Goal: Transaction & Acquisition: Obtain resource

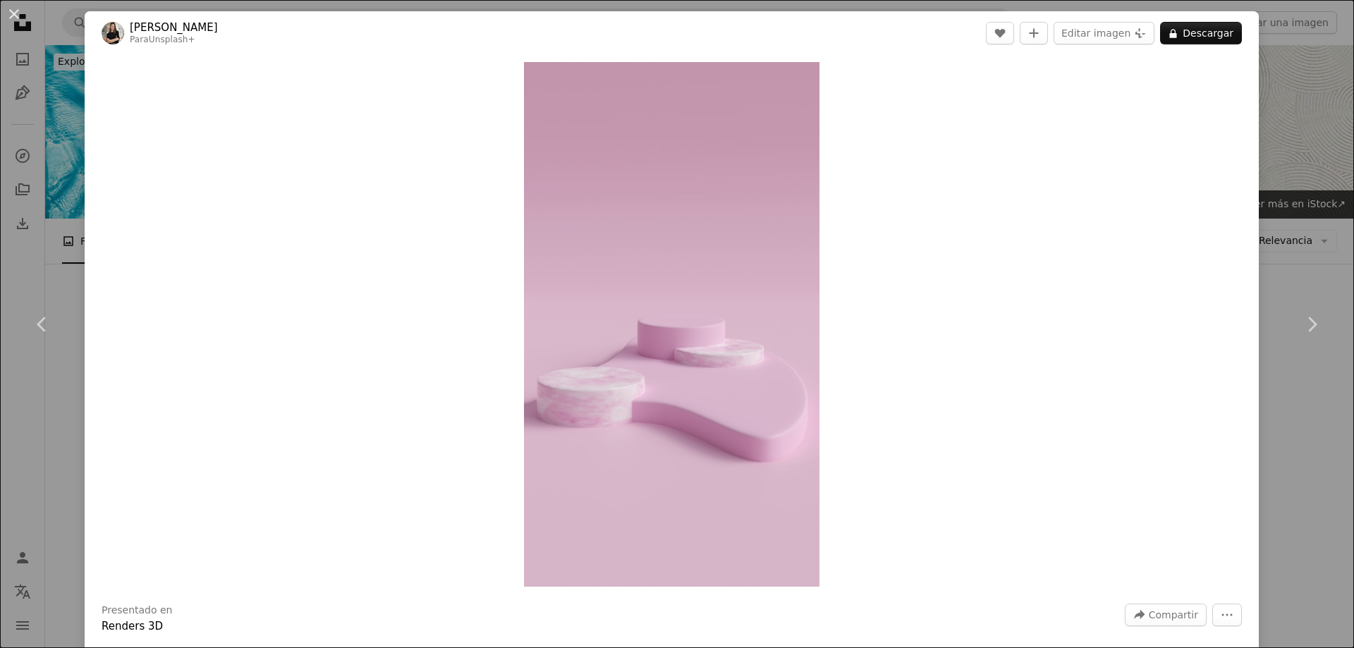
scroll to position [12393, 0]
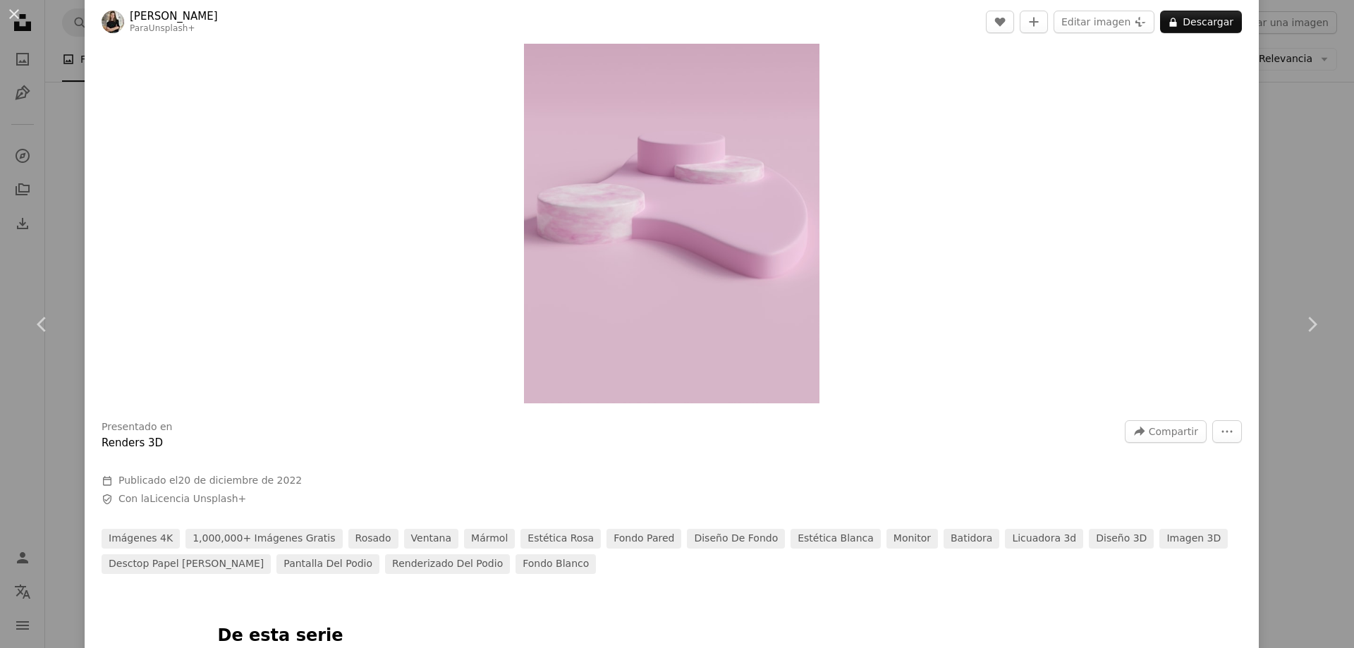
scroll to position [212, 0]
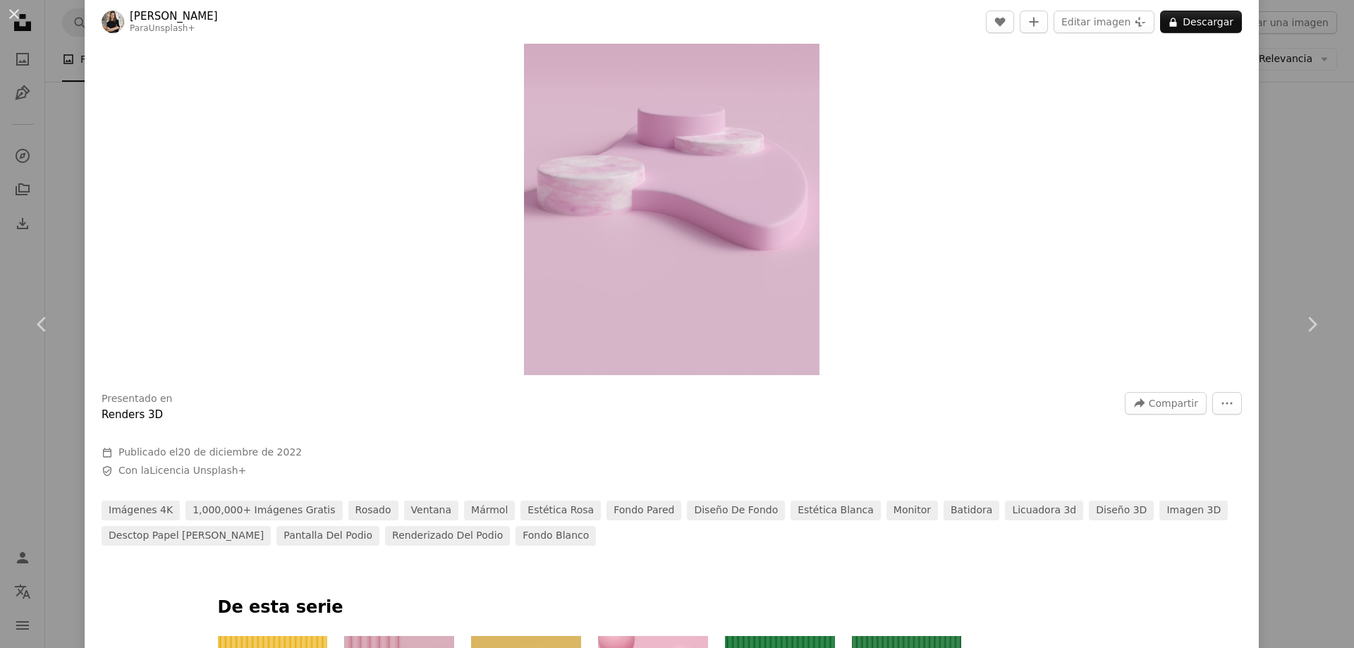
click at [668, 254] on img "Ampliar en esta imagen" at bounding box center [671, 113] width 295 height 525
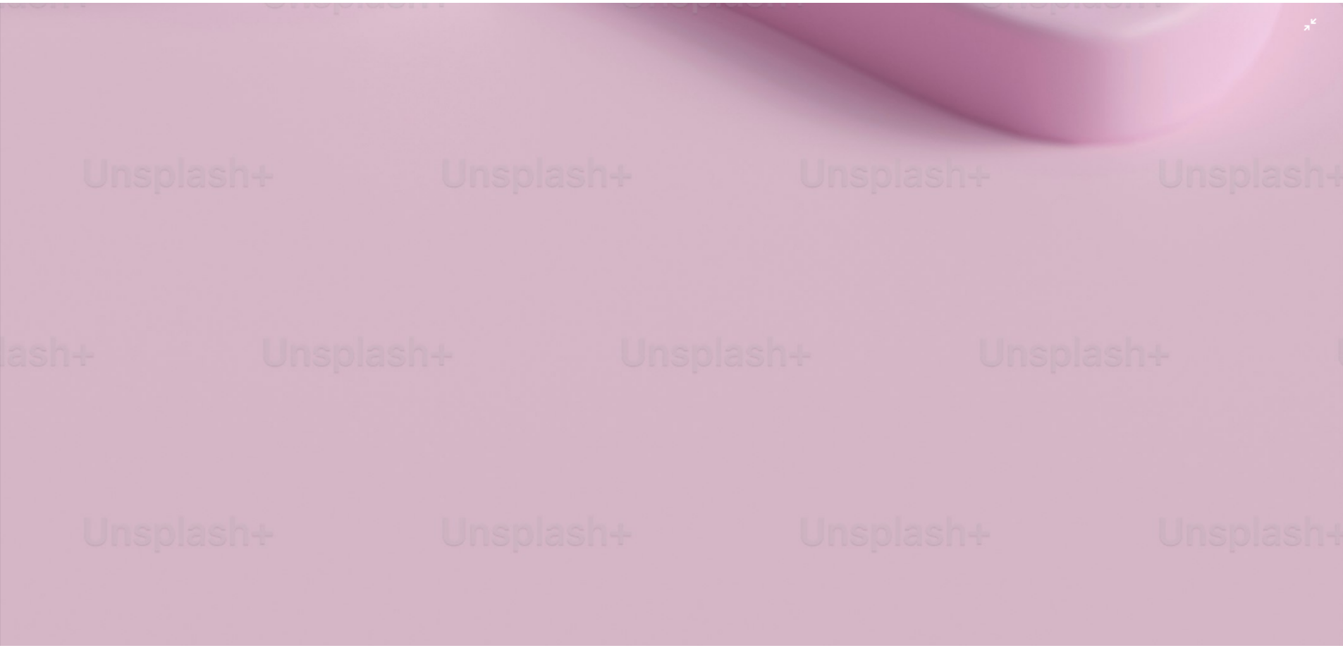
scroll to position [1722, 0]
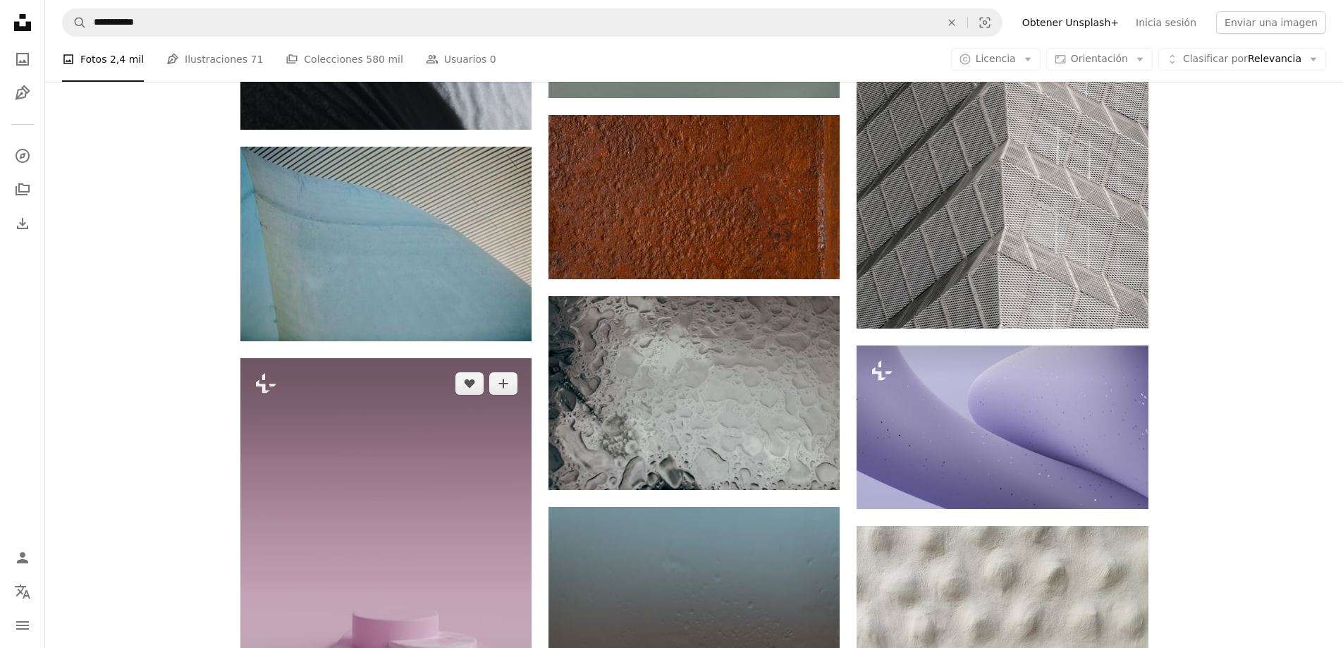
scroll to position [12464, 0]
